Goal: Find specific page/section: Find specific page/section

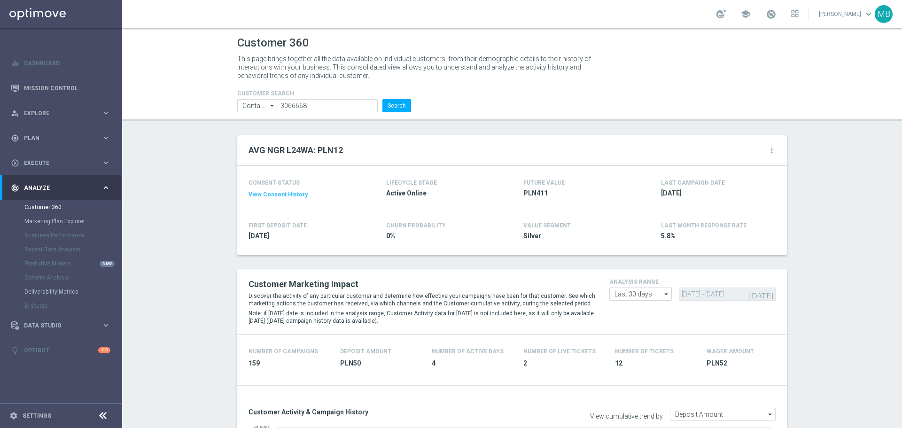
click at [391, 106] on button "Search" at bounding box center [397, 105] width 29 height 13
click at [339, 107] on input "3066668" at bounding box center [328, 105] width 100 height 13
paste input "386631"
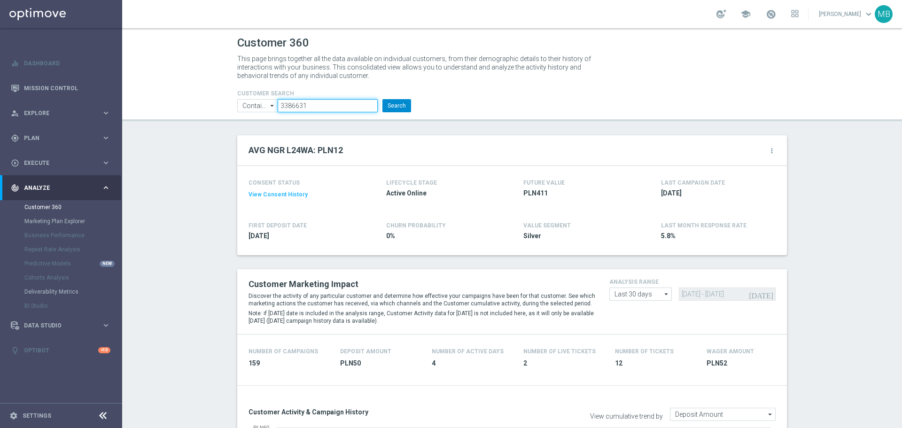
type input "3386631"
click at [388, 101] on button "Search" at bounding box center [397, 105] width 29 height 13
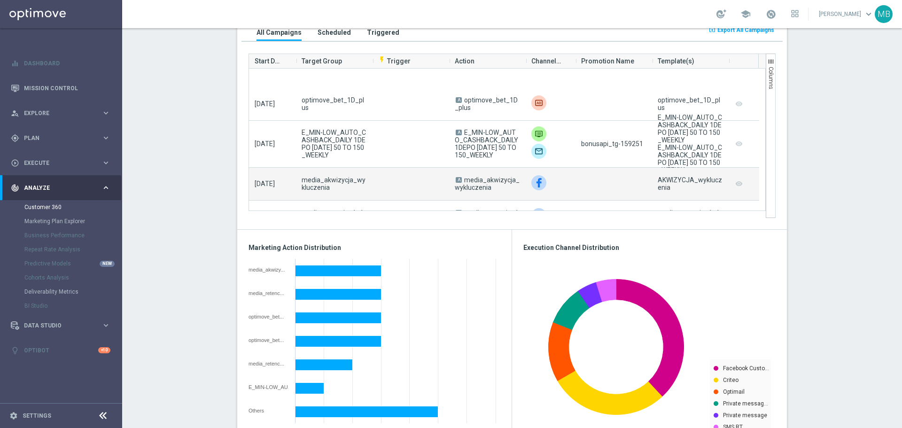
scroll to position [329, 0]
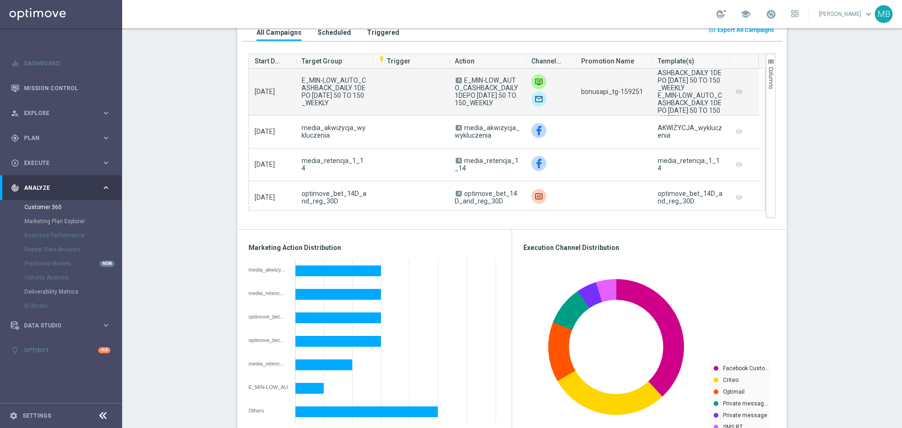
click at [625, 91] on span "bonusapi_tg-159251" at bounding box center [612, 92] width 62 height 8
copy span "159251"
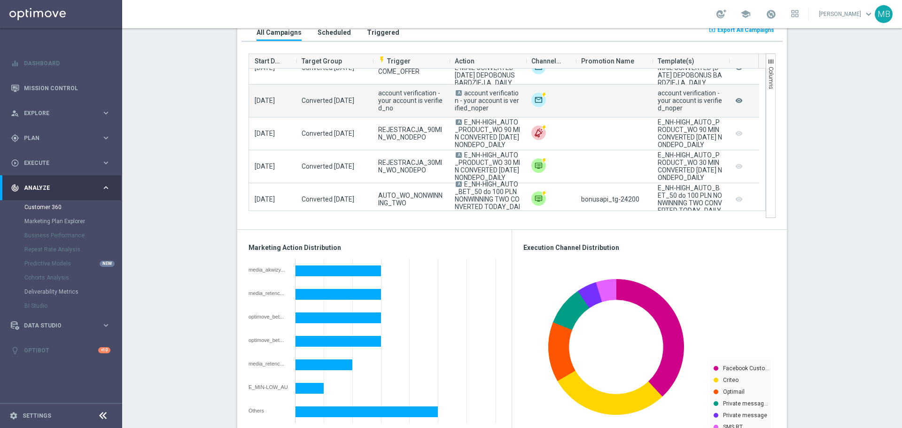
scroll to position [530, 0]
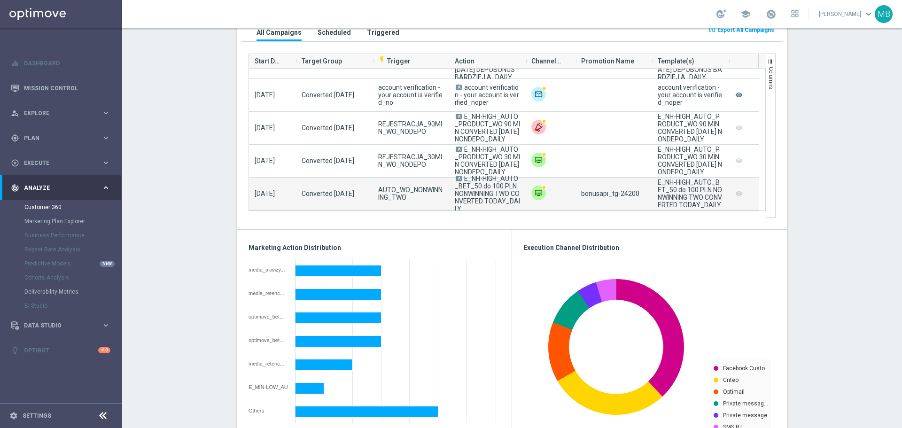
click at [626, 192] on span "bonusapi_tg-24200" at bounding box center [610, 194] width 58 height 8
copy span "24200"
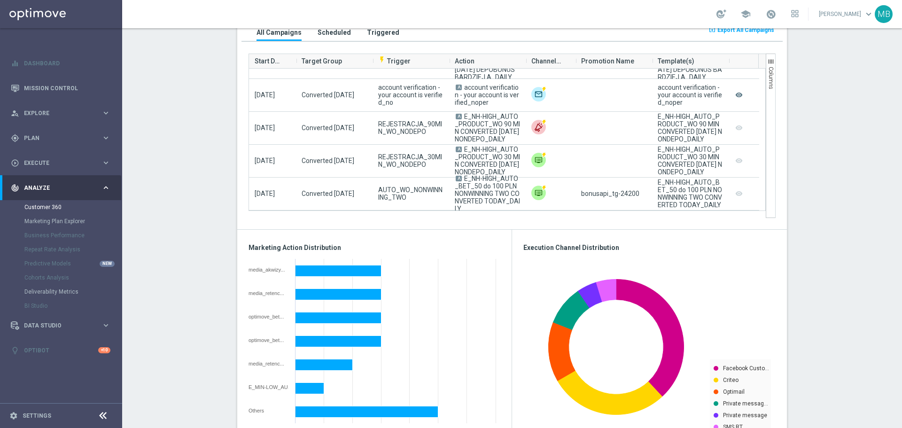
click at [839, 209] on section "AVG NGR L24WA: PLN0 more_vert CONSENT STATUS View Consent History FIRST DEPOSIT…" at bounding box center [512, 238] width 780 height 1488
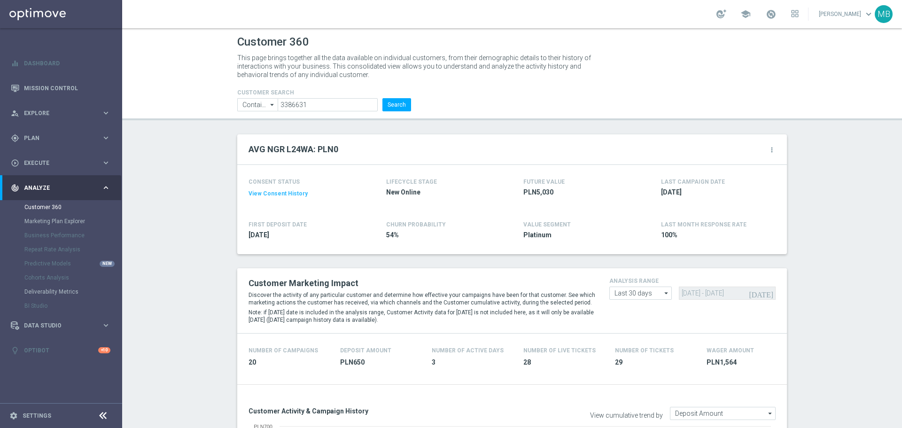
scroll to position [0, 0]
drag, startPoint x: 397, startPoint y: 102, endPoint x: 546, endPoint y: 64, distance: 153.4
click at [398, 102] on button "Search" at bounding box center [397, 105] width 29 height 13
click at [395, 105] on button "Search" at bounding box center [397, 105] width 29 height 13
click at [399, 105] on button "Search" at bounding box center [397, 105] width 29 height 13
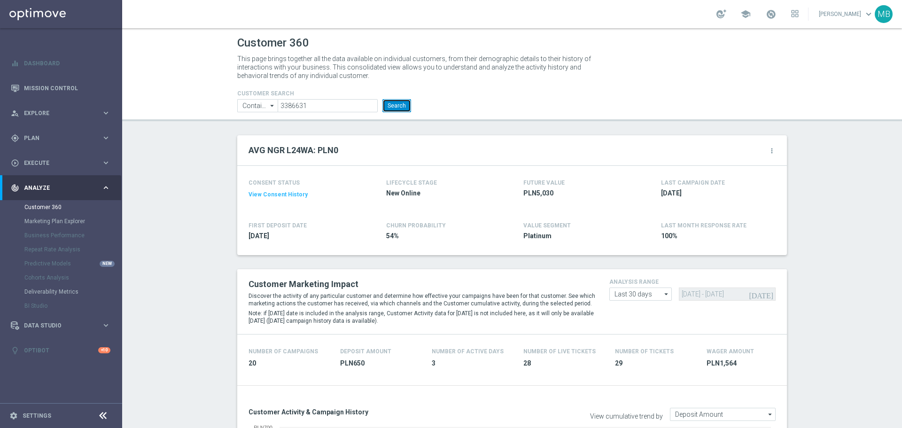
click at [399, 105] on button "Search" at bounding box center [397, 105] width 29 height 13
click at [401, 101] on button "Search" at bounding box center [397, 105] width 29 height 13
drag, startPoint x: 386, startPoint y: 102, endPoint x: 473, endPoint y: 4, distance: 130.5
click at [389, 101] on button "Search" at bounding box center [397, 105] width 29 height 13
click at [387, 103] on button "Search" at bounding box center [397, 105] width 29 height 13
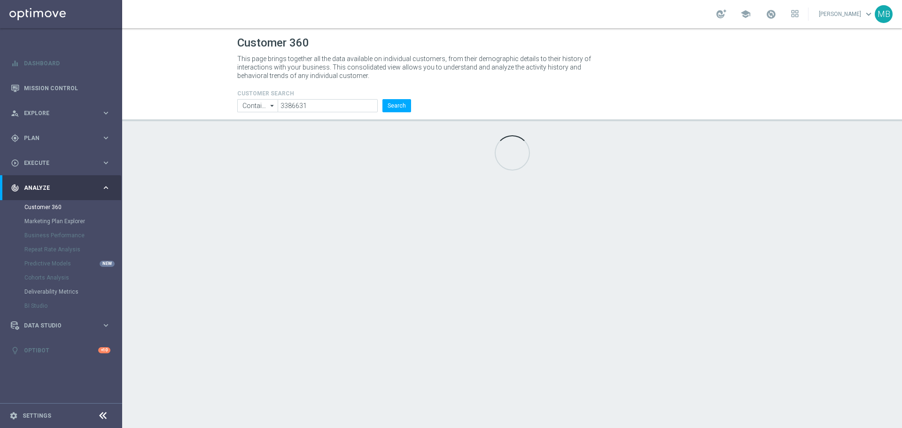
click at [205, 116] on header "Customer 360 This page brings together all the data available on individual cus…" at bounding box center [512, 74] width 780 height 93
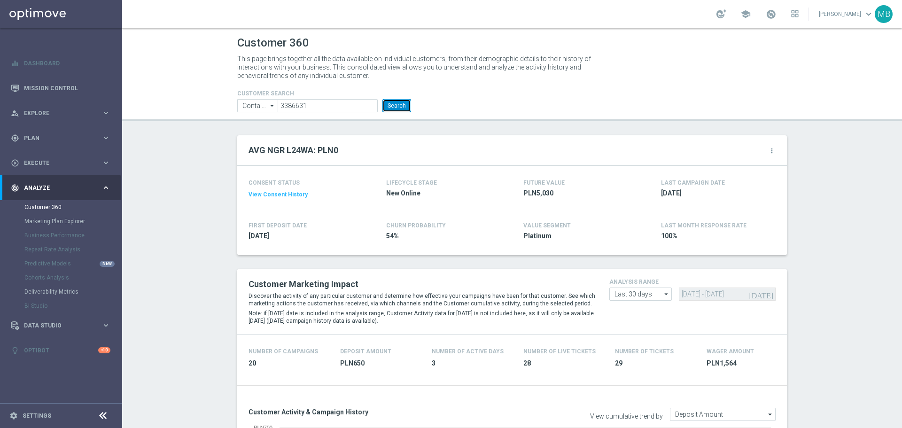
click at [397, 112] on button "Search" at bounding box center [397, 105] width 29 height 13
click at [385, 105] on button "Search" at bounding box center [397, 105] width 29 height 13
